Goal: Find specific page/section: Find specific page/section

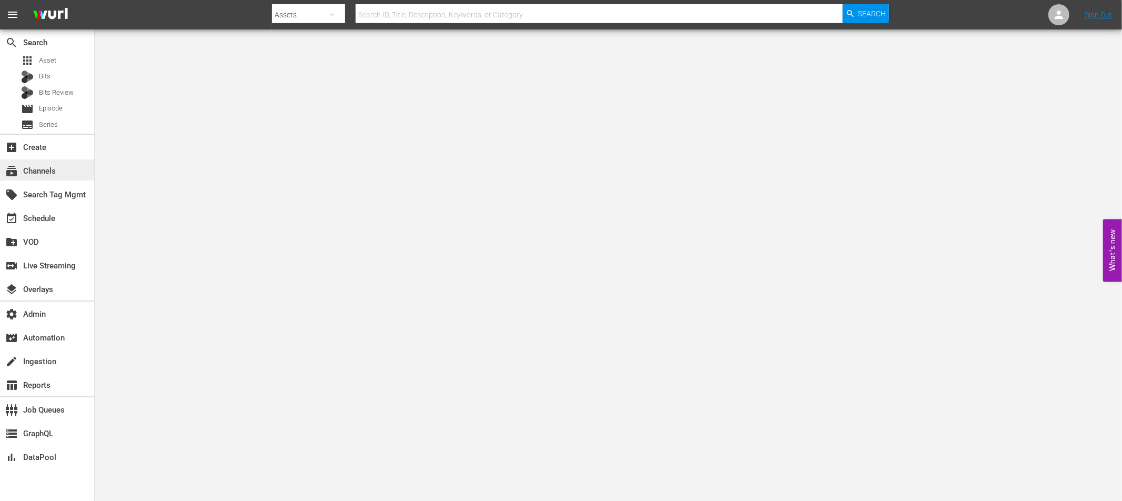
click at [37, 173] on div "subscriptions Channels" at bounding box center [29, 169] width 59 height 9
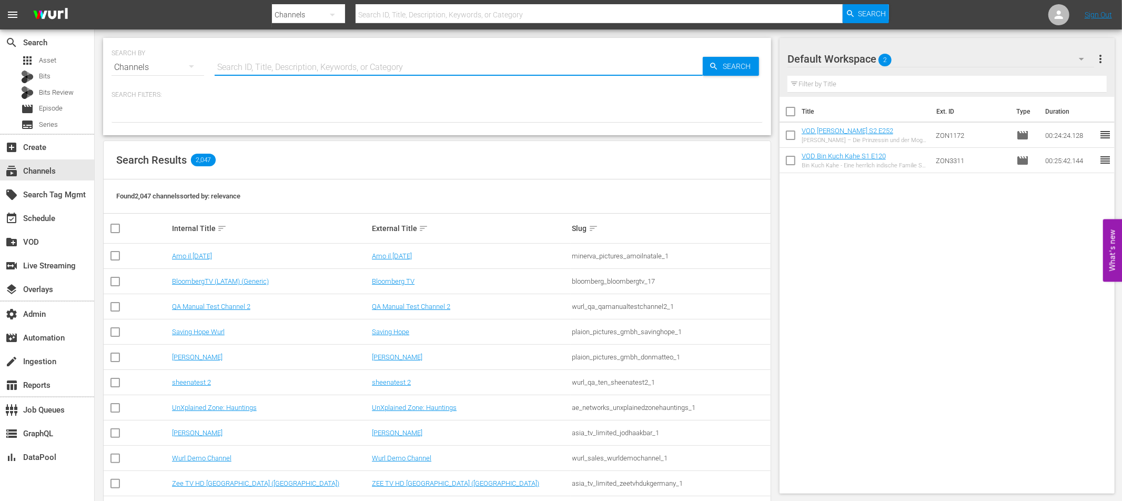
click at [243, 68] on input "text" at bounding box center [459, 67] width 488 height 25
type input "soap"
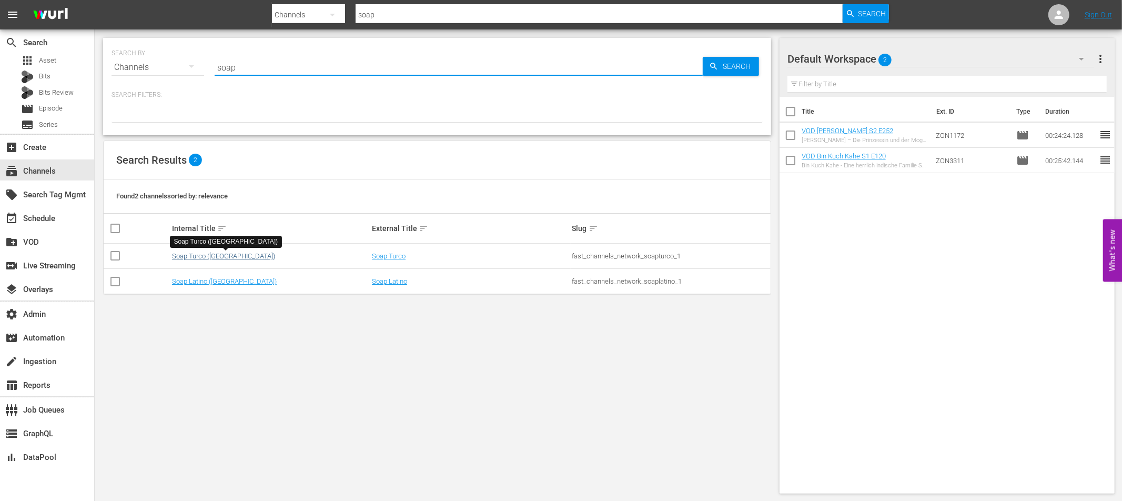
type input "soap"
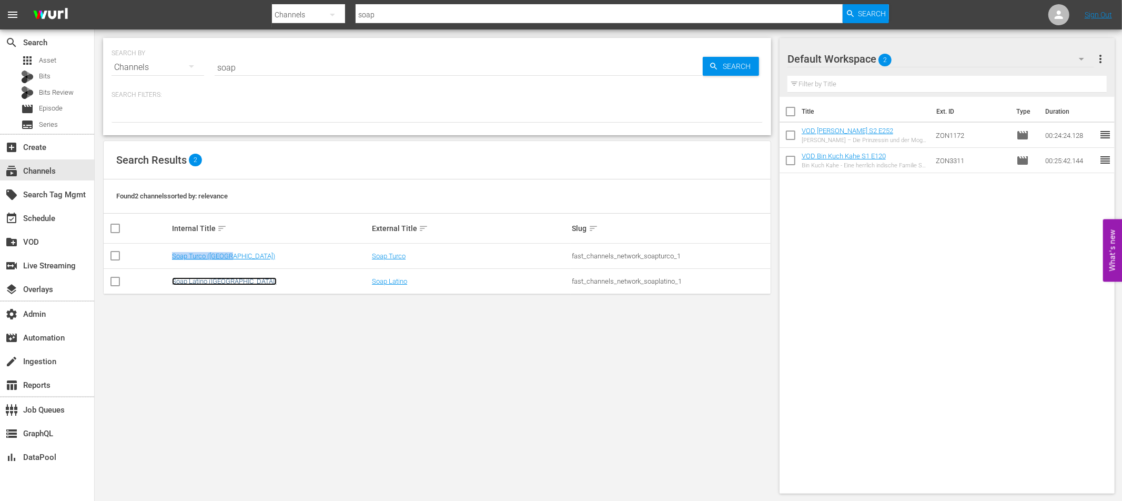
click at [205, 280] on link "Soap Latino ([GEOGRAPHIC_DATA])" at bounding box center [224, 281] width 105 height 8
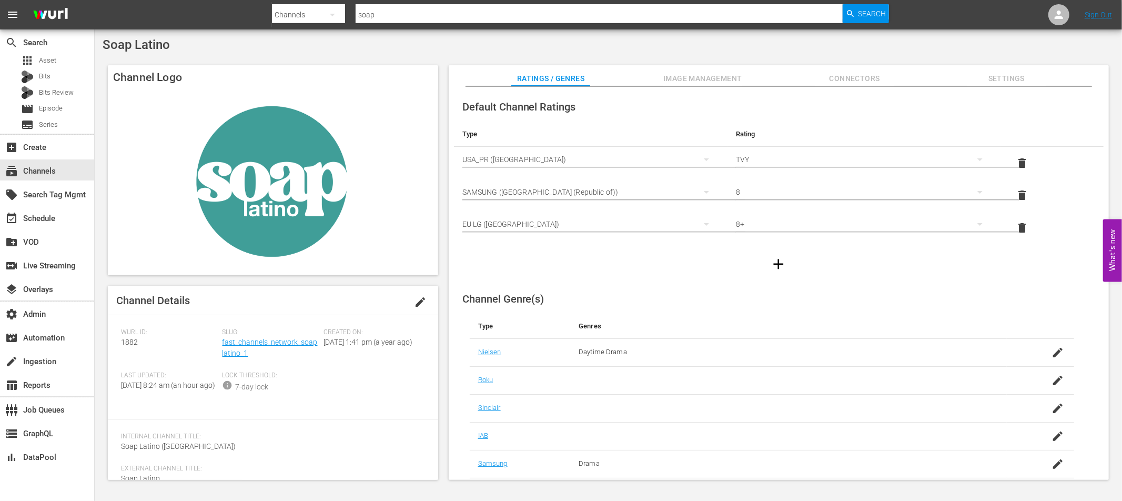
click at [687, 84] on span "Image Management" at bounding box center [703, 78] width 79 height 13
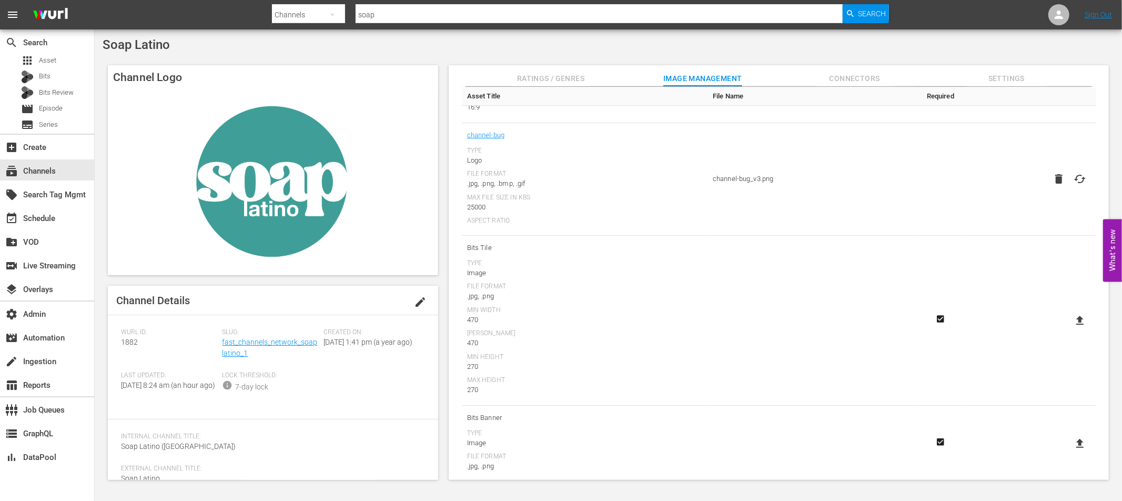
scroll to position [232, 0]
click at [1053, 17] on icon at bounding box center [1059, 14] width 13 height 13
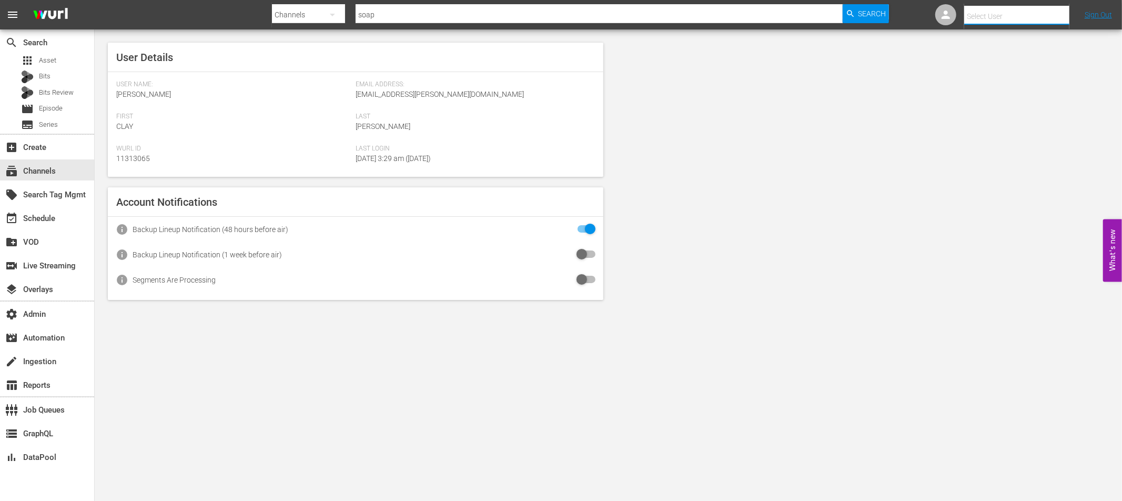
click at [994, 15] on input "text" at bounding box center [1031, 16] width 135 height 25
paste input "[EMAIL_ADDRESS][DOMAIN_NAME]"
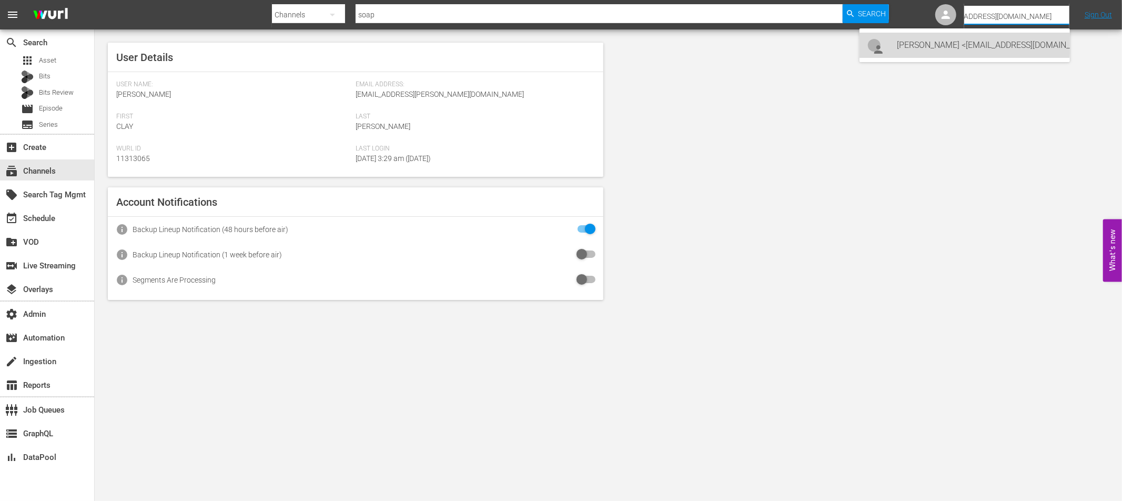
click at [954, 44] on div "[PERSON_NAME] <[EMAIL_ADDRESS][DOMAIN_NAME]>" at bounding box center [980, 45] width 164 height 25
type input "[PERSON_NAME] (11314725)"
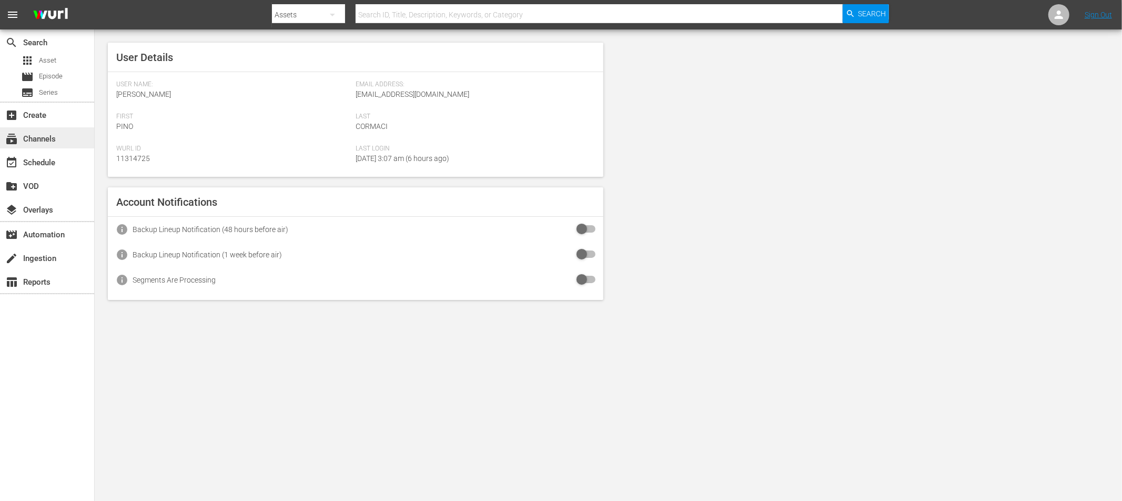
click at [36, 142] on div "subscriptions Channels" at bounding box center [29, 137] width 59 height 9
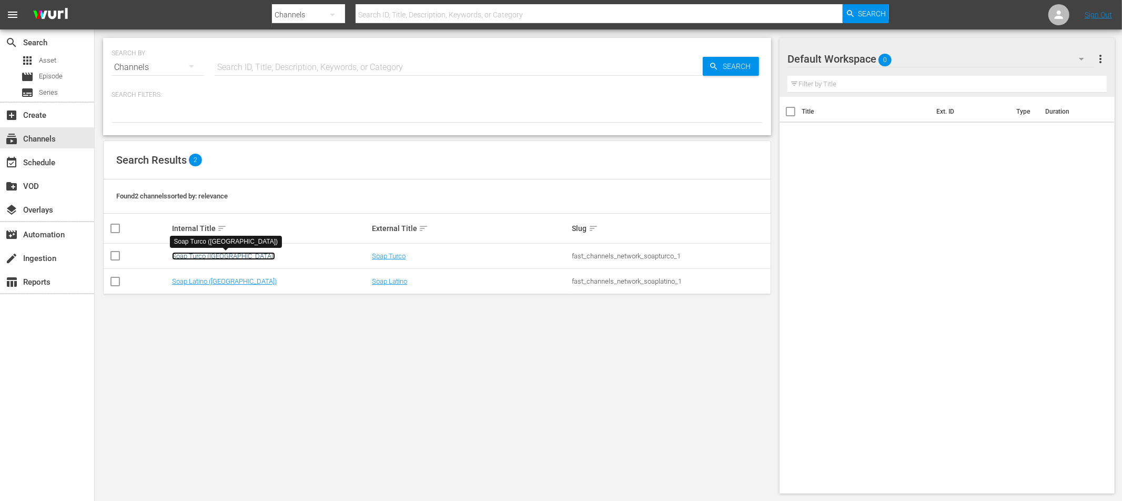
click at [212, 259] on link "Soap Turco ([GEOGRAPHIC_DATA])" at bounding box center [223, 256] width 103 height 8
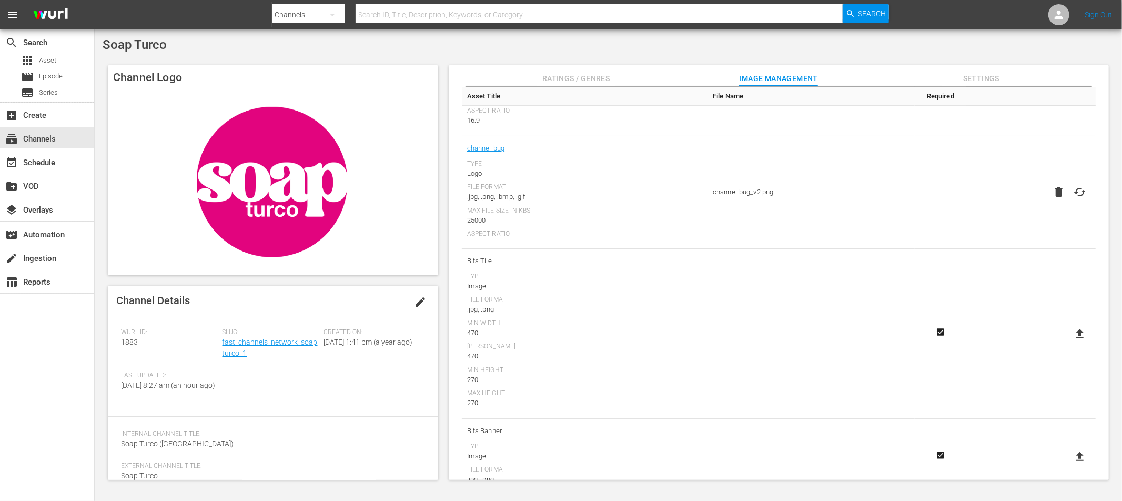
scroll to position [232, 0]
